Goal: Transaction & Acquisition: Purchase product/service

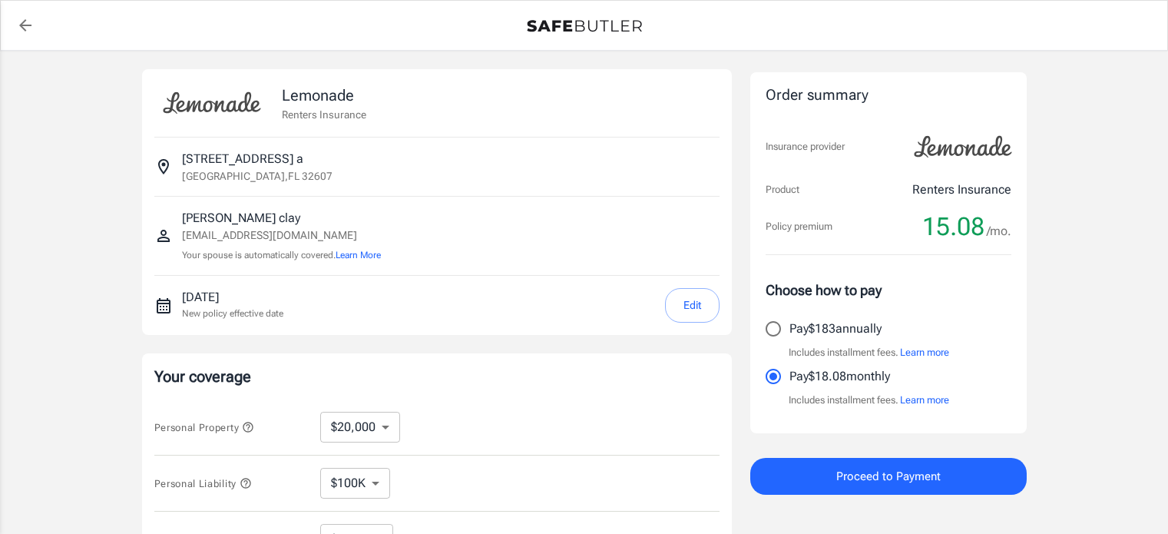
select select "20000"
select select "500"
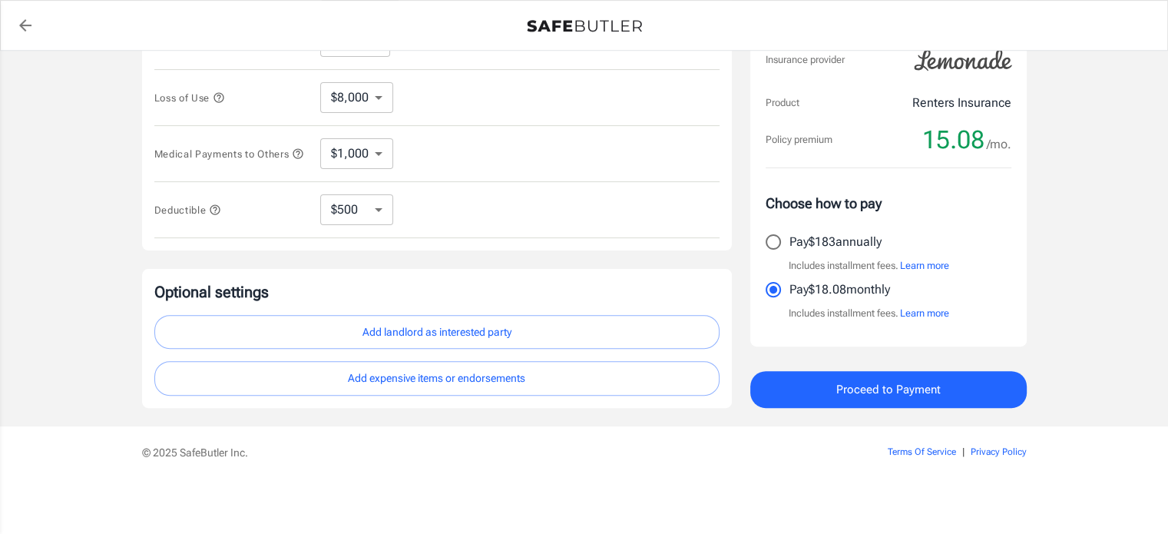
scroll to position [445, 0]
click at [384, 337] on button "Add landlord as interested party" at bounding box center [436, 332] width 565 height 35
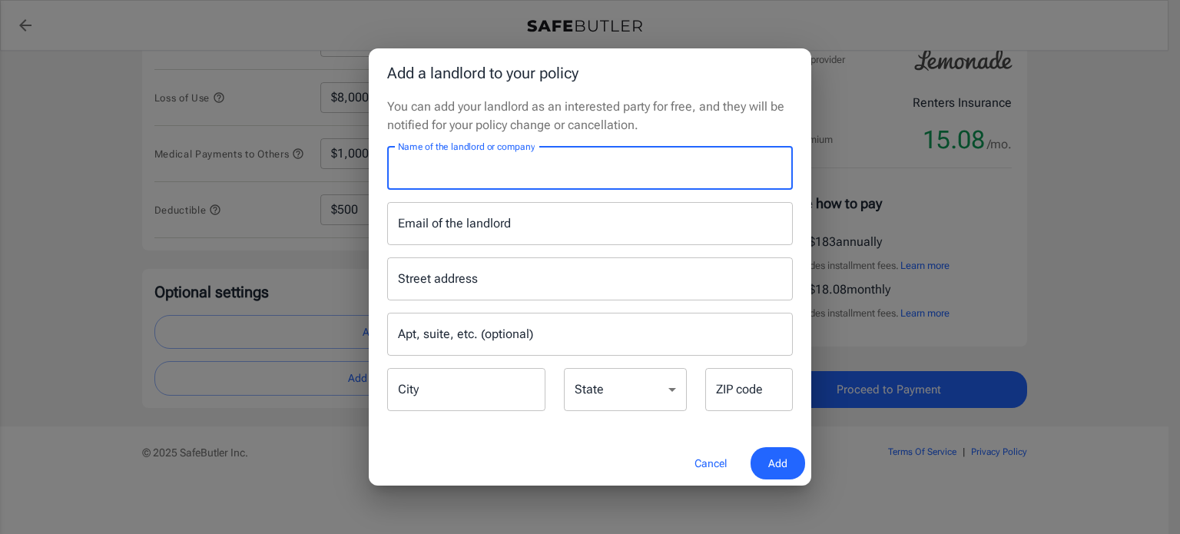
click at [458, 161] on input "Name of the landlord or company" at bounding box center [590, 168] width 406 height 43
type input "[PERSON_NAME] height"
click at [774, 454] on span "Add" at bounding box center [777, 463] width 19 height 19
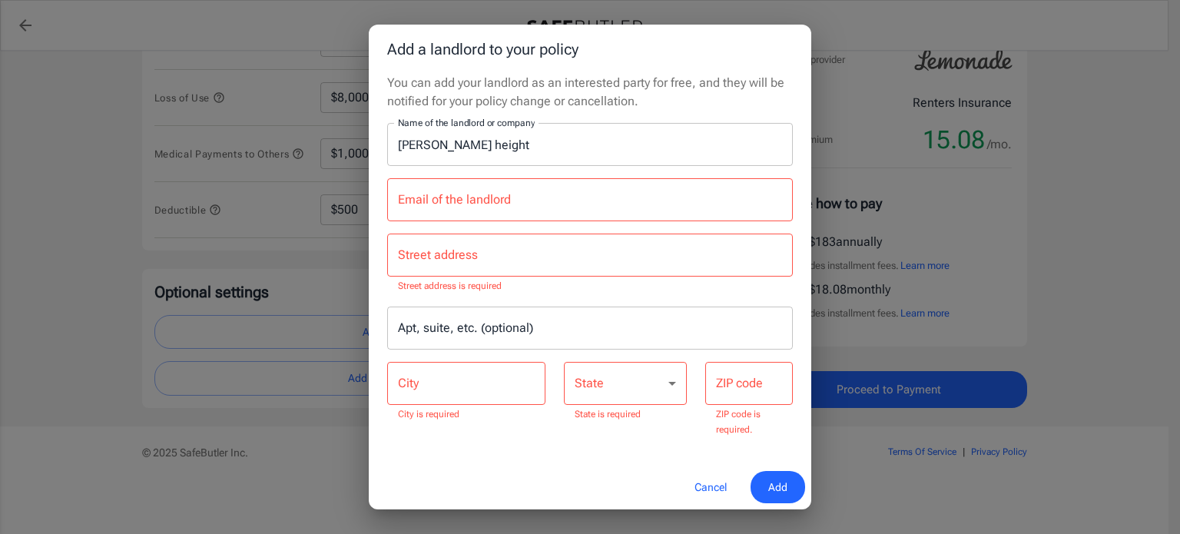
click at [707, 494] on button "Cancel" at bounding box center [711, 487] width 68 height 33
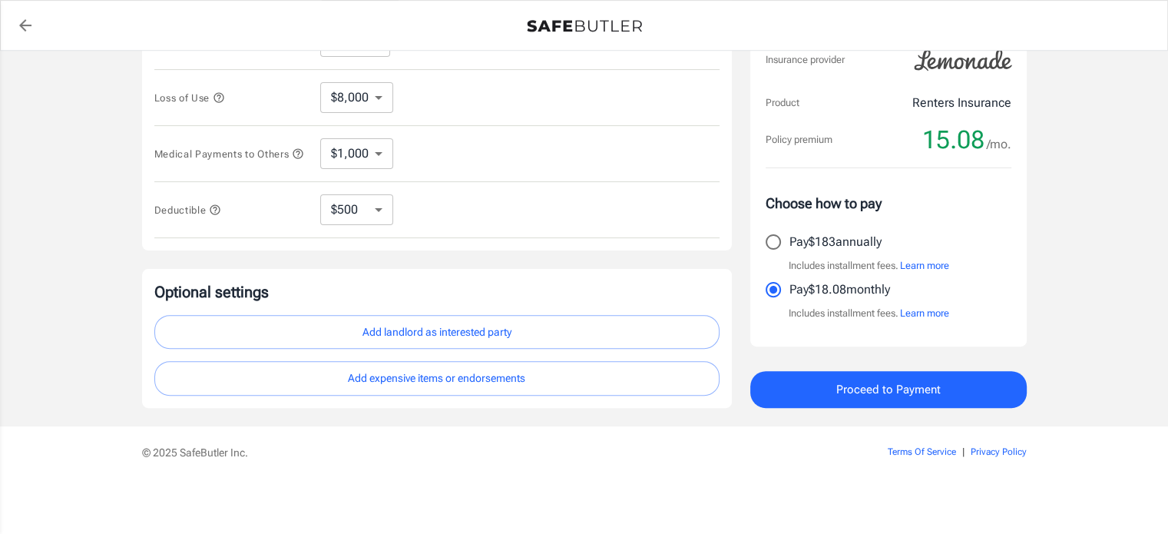
click at [880, 385] on span "Proceed to Payment" at bounding box center [888, 389] width 104 height 20
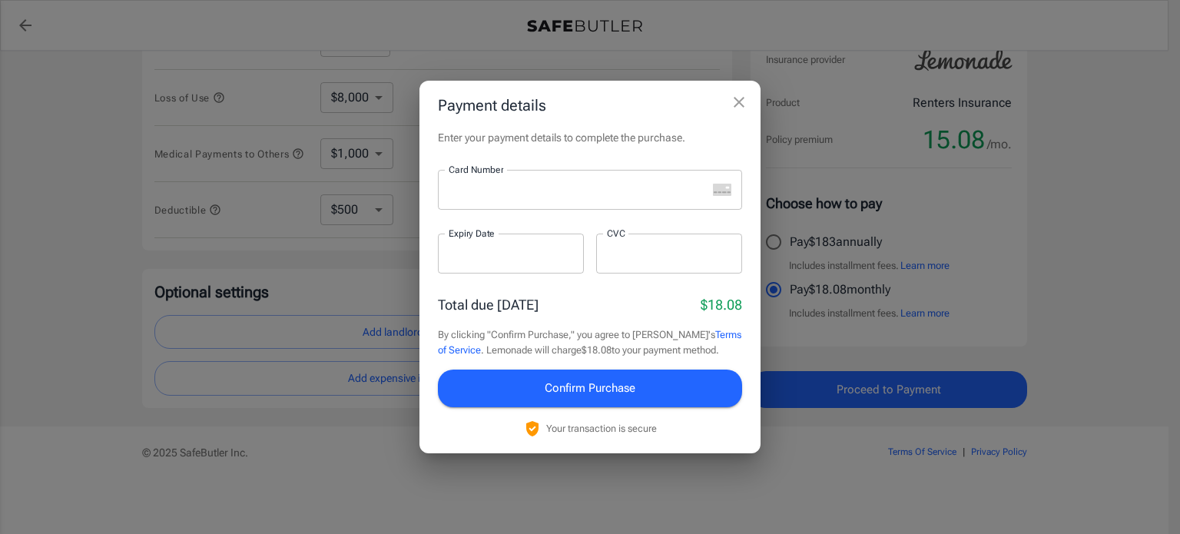
click at [515, 207] on div at bounding box center [572, 190] width 269 height 40
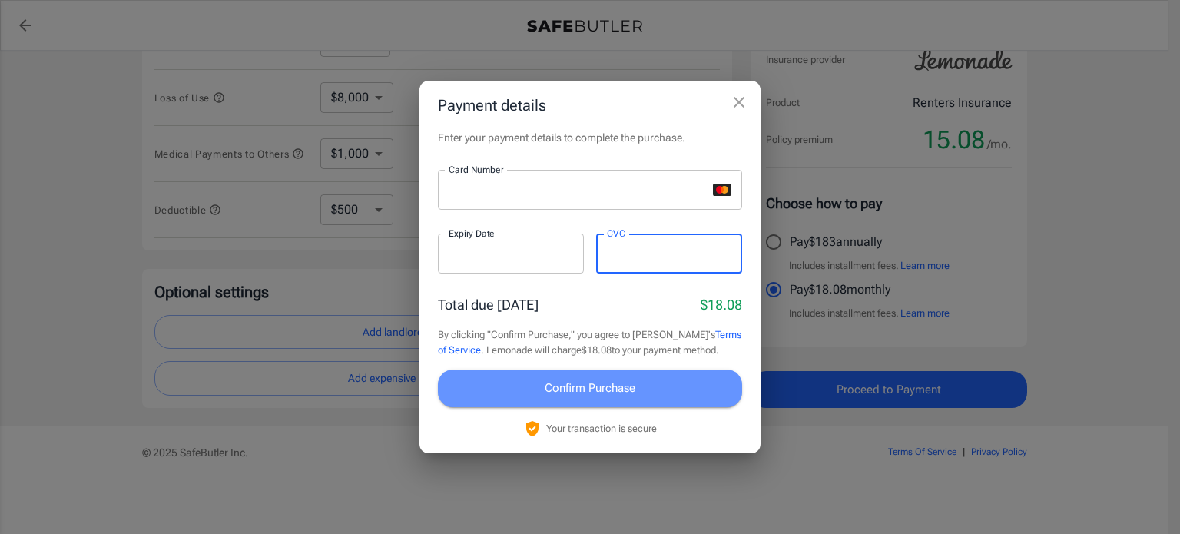
click at [577, 402] on button "Confirm Purchase" at bounding box center [590, 387] width 304 height 37
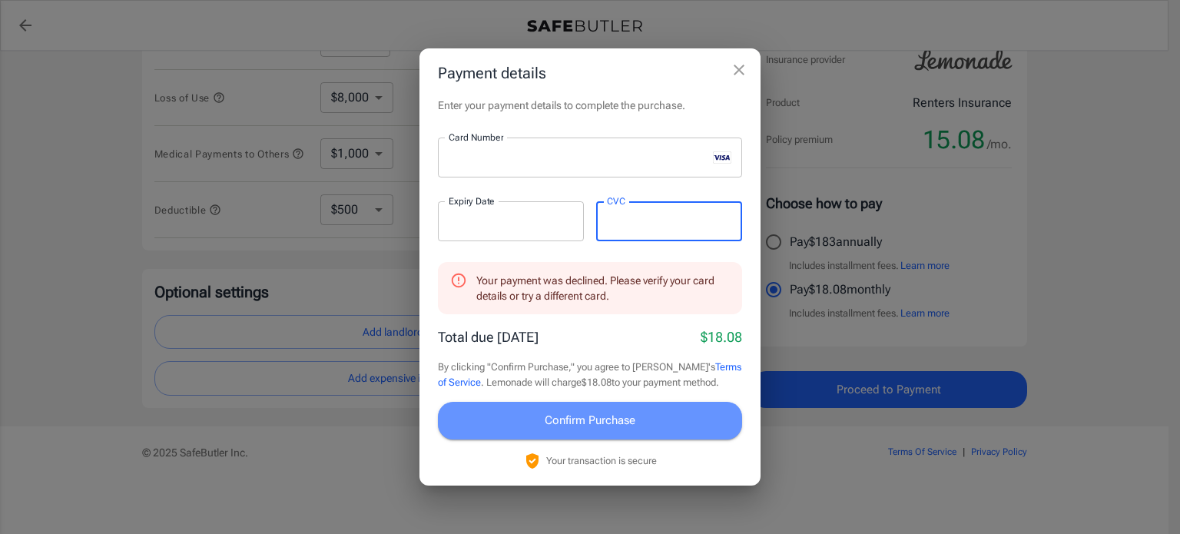
click at [672, 435] on button "Confirm Purchase" at bounding box center [590, 420] width 304 height 37
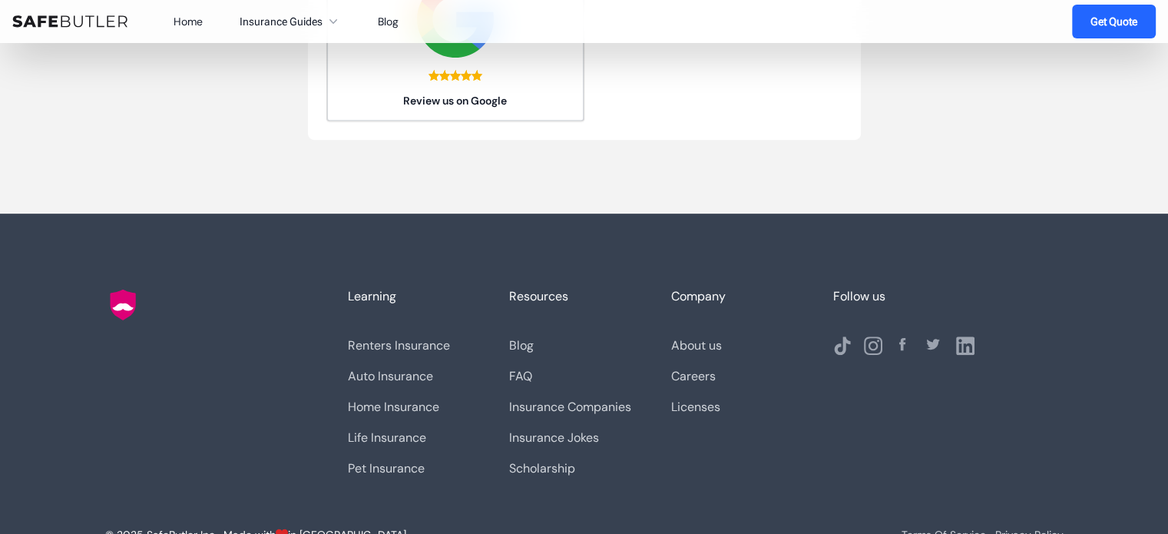
scroll to position [687, 0]
